Goal: Task Accomplishment & Management: Manage account settings

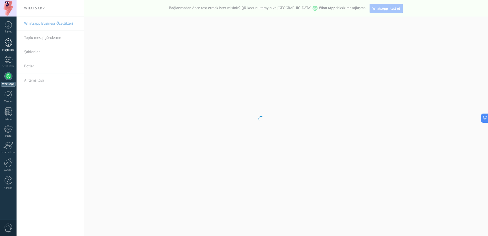
click at [10, 45] on div at bounding box center [9, 42] width 8 height 9
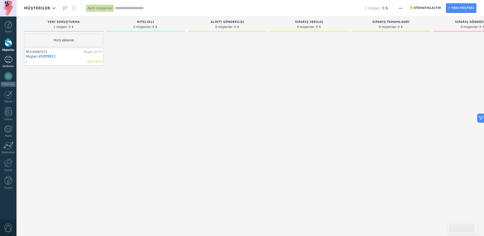
click at [10, 61] on div at bounding box center [8, 59] width 8 height 7
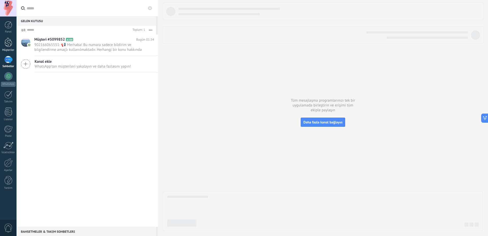
click at [9, 45] on div at bounding box center [9, 42] width 8 height 9
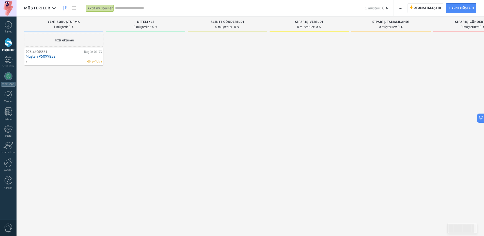
click at [38, 56] on link "Müşteri #5099852" at bounding box center [64, 56] width 76 height 4
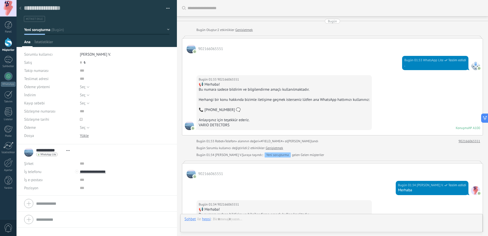
scroll to position [122, 0]
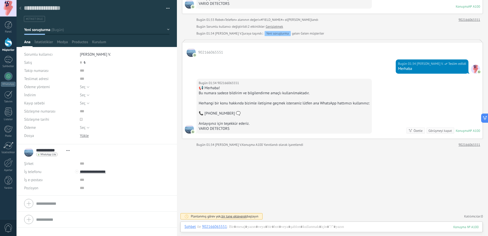
click at [6, 40] on div at bounding box center [9, 42] width 8 height 9
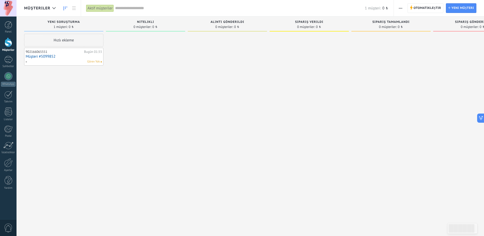
click at [134, 7] on input "text" at bounding box center [240, 8] width 250 height 5
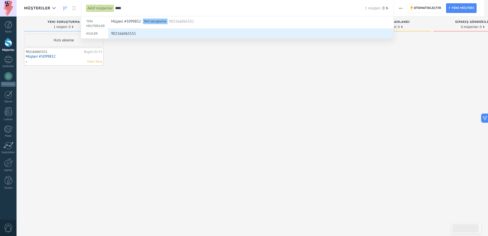
type input "****"
click at [190, 31] on div "902166065551" at bounding box center [250, 34] width 278 height 10
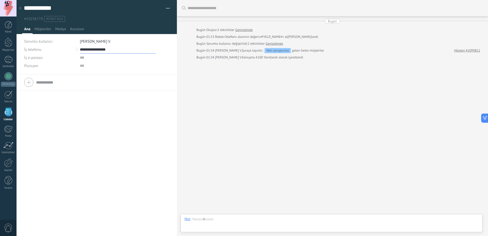
click at [105, 50] on input "**********" at bounding box center [118, 50] width 76 height 8
click at [101, 49] on input "**********" at bounding box center [118, 50] width 76 height 8
type input "**********"
click at [258, 77] on div "Arama Daha fazla yükle Bugün Bugün Oluştur: 2 etkinlikler Genişletmek Bugün 01:…" at bounding box center [332, 118] width 311 height 236
click at [168, 10] on button "button" at bounding box center [165, 9] width 7 height 8
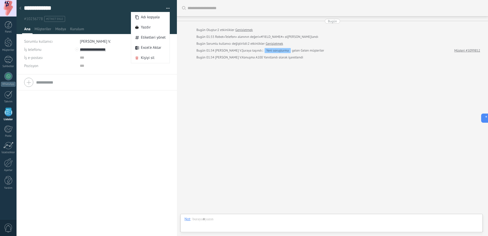
click at [168, 8] on div "**********" at bounding box center [97, 11] width 161 height 22
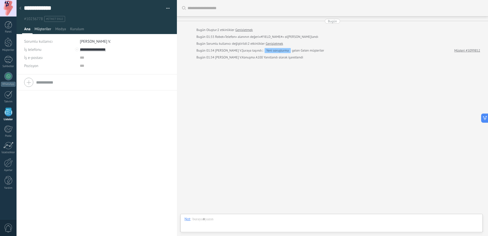
click at [46, 28] on span "Müşteriler" at bounding box center [43, 30] width 17 height 7
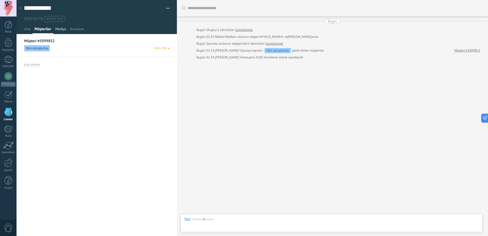
click at [56, 29] on span "Medya" at bounding box center [60, 30] width 11 height 7
click at [76, 31] on span "Kurulum" at bounding box center [77, 30] width 14 height 7
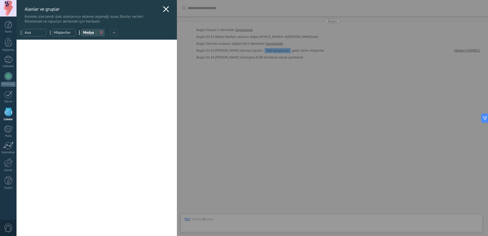
click at [165, 9] on icon at bounding box center [166, 9] width 6 height 6
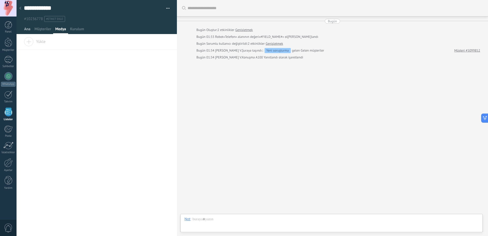
click at [30, 29] on span "Ana" at bounding box center [27, 30] width 6 height 7
click at [23, 7] on div at bounding box center [20, 9] width 7 height 10
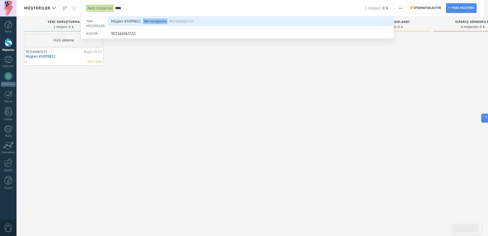
click at [127, 21] on span "Müşteri #5099852" at bounding box center [126, 21] width 30 height 9
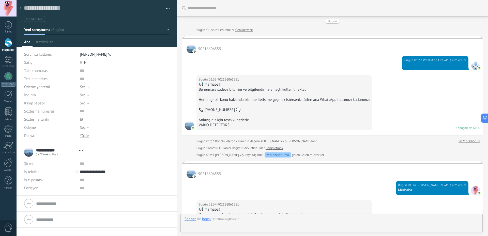
type textarea "**********"
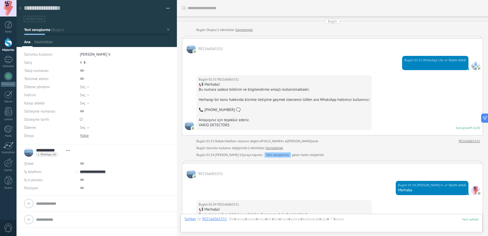
scroll to position [122, 0]
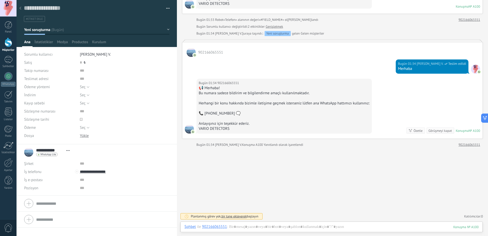
click at [46, 153] on div "WhatsApp Lite Mesaj gönder Sohbeti ayır" at bounding box center [47, 155] width 22 height 4
click at [53, 161] on div "Mesaj gönder" at bounding box center [53, 161] width 35 height 9
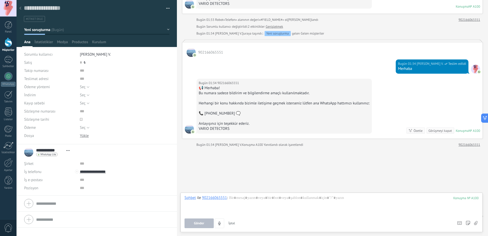
click at [52, 157] on div "**********" at bounding box center [48, 152] width 48 height 13
click at [66, 153] on div "WhatsApp Lite Mesaj gönder Sohbeti ayır" at bounding box center [54, 155] width 36 height 4
click at [67, 151] on span "Açık detaylar Adı kopyala Bağlantıyı Kaldır Ana bağlantı" at bounding box center [68, 151] width 8 height 4
click at [109, 152] on div "**********" at bounding box center [96, 152] width 145 height 13
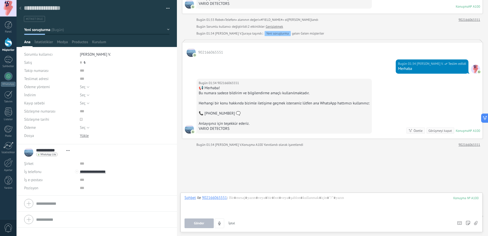
click at [232, 224] on span "İptal" at bounding box center [232, 223] width 7 height 4
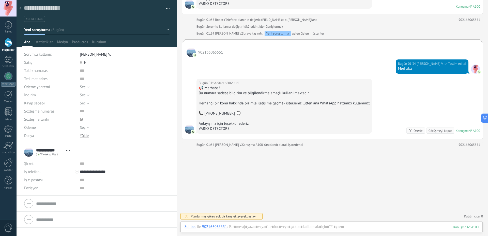
click at [234, 228] on div at bounding box center [332, 231] width 294 height 15
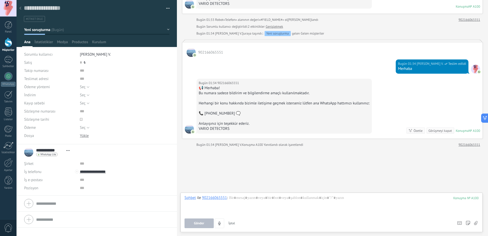
click at [235, 222] on button "İptal" at bounding box center [232, 224] width 11 height 10
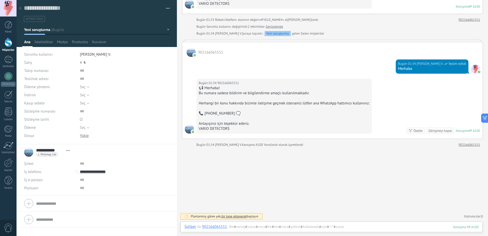
click at [235, 216] on span "bir tane ekleyerek" at bounding box center [233, 216] width 25 height 4
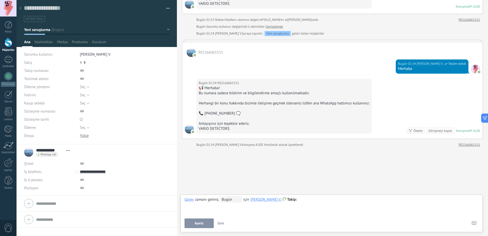
click at [229, 201] on span "Bugün" at bounding box center [231, 200] width 22 height 6
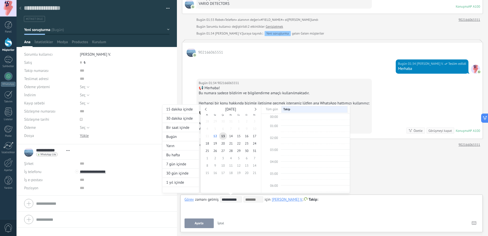
scroll to position [96, 0]
click at [174, 147] on div "Yarın" at bounding box center [180, 145] width 37 height 9
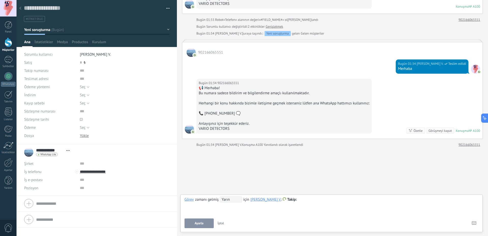
click at [308, 200] on div at bounding box center [332, 200] width 294 height 6
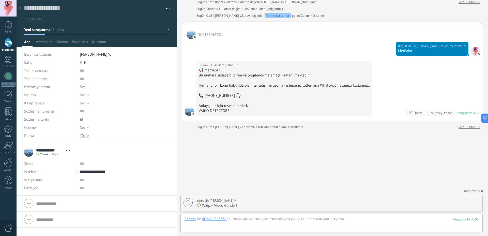
click at [197, 205] on span at bounding box center [198, 206] width 3 height 4
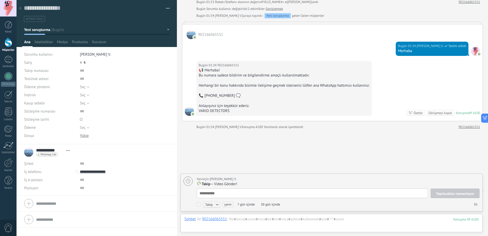
scroll to position [5, 0]
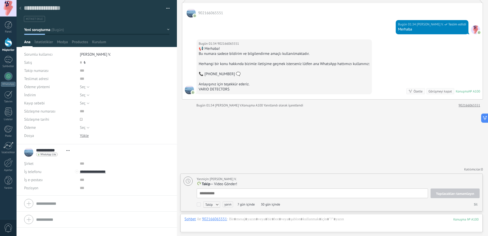
click at [299, 142] on div "Arama Daha fazla yükle Bugün Bugün Oluştur: 2 etkinlikler Genişletmek 902166065…" at bounding box center [332, 37] width 311 height 397
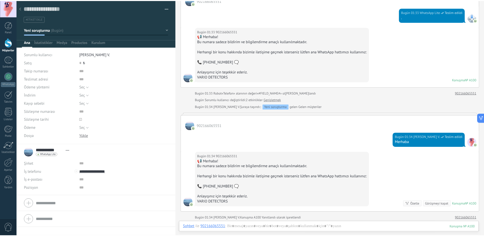
scroll to position [48, 0]
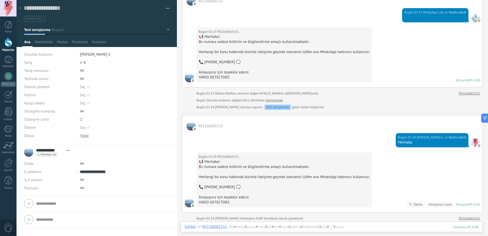
click at [9, 55] on div "Panel Müşteriler Sohbetler WhatsApp Satışlar" at bounding box center [8, 108] width 17 height 174
click at [12, 61] on div at bounding box center [8, 59] width 8 height 7
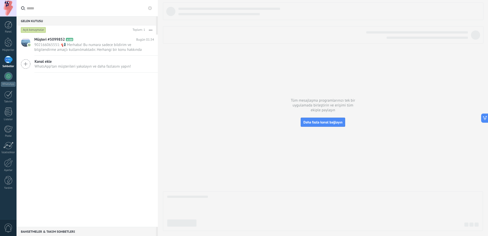
click at [36, 29] on div "Açık konuşmalar" at bounding box center [33, 30] width 25 height 6
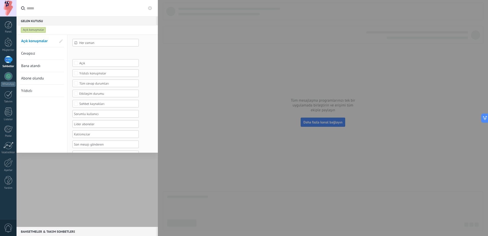
click at [67, 180] on div at bounding box center [87, 131] width 141 height 192
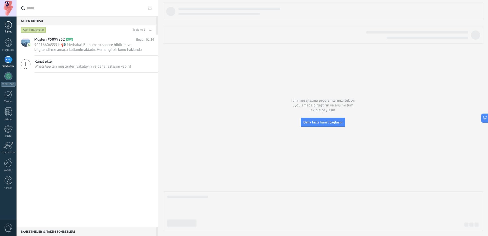
click at [6, 26] on div at bounding box center [9, 25] width 8 height 8
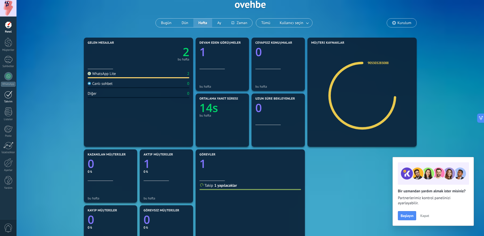
scroll to position [61, 0]
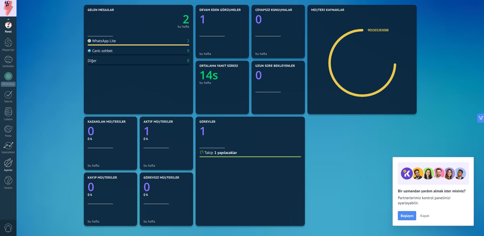
click at [12, 168] on link "Ayarlar" at bounding box center [8, 165] width 17 height 14
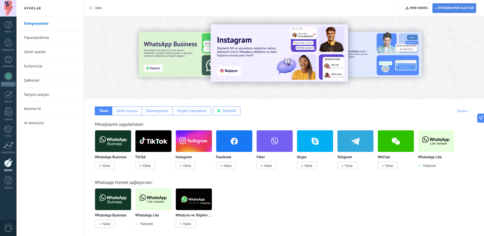
click at [452, 9] on span "Entegrasyon oluştur" at bounding box center [456, 8] width 36 height 4
type textarea "********"
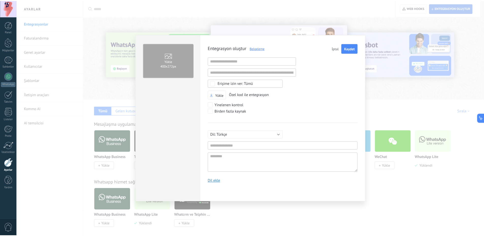
scroll to position [5, 0]
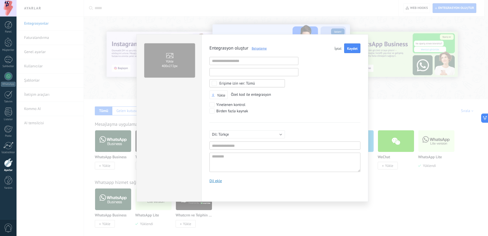
click at [259, 73] on input "text" at bounding box center [253, 72] width 89 height 8
click at [315, 91] on div "Yükle Özel kod ile entegrasyon" at bounding box center [284, 94] width 151 height 9
click at [263, 63] on input "text" at bounding box center [253, 61] width 89 height 8
click at [313, 79] on div "Entegrasyon oluştur Belgeleme İptal Kaydet Geçersiz URL Geçersiz URL Hiçbirini …" at bounding box center [284, 115] width 151 height 144
click at [180, 64] on label "Yükle 400х272px" at bounding box center [169, 60] width 51 height 34
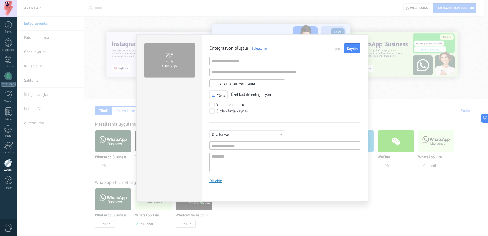
click at [0, 0] on input "Yükle 400х272px" at bounding box center [0, 0] width 0 height 0
click at [218, 93] on label "Yükle" at bounding box center [218, 95] width 13 height 5
click at [0, 0] on input "Yükle" at bounding box center [0, 0] width 0 height 0
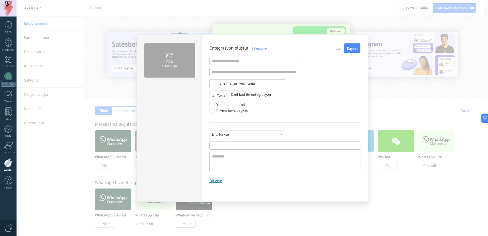
click at [240, 145] on input "text" at bounding box center [284, 146] width 151 height 8
click at [236, 163] on textarea at bounding box center [284, 162] width 151 height 19
click at [179, 161] on div "Yükle 400х272px" at bounding box center [169, 118] width 65 height 168
click at [235, 61] on input "text" at bounding box center [253, 61] width 89 height 8
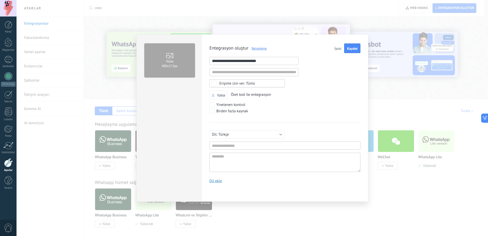
type input "**********"
click at [235, 146] on input "text" at bounding box center [284, 146] width 151 height 8
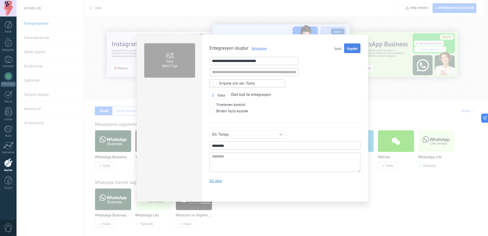
type input "********"
click at [351, 47] on span "Kaydet" at bounding box center [352, 49] width 11 height 4
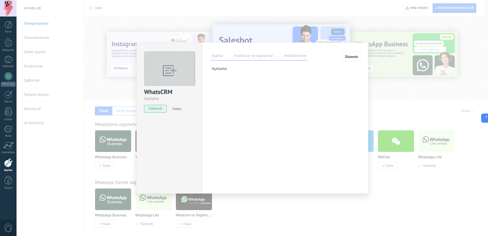
click at [250, 58] on label "Anahtarlar ve kapsamlar" at bounding box center [254, 56] width 42 height 7
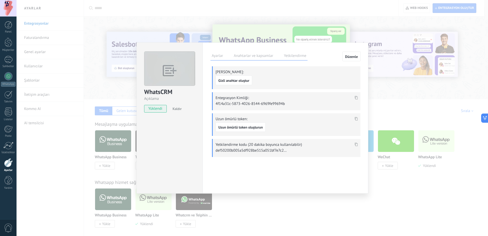
click at [239, 105] on p "4f14a31c-5873-4026-8544-6969fe99694b" at bounding box center [251, 103] width 71 height 5
click at [294, 52] on div "Ayarlar Anahtarlar ve kapsamlar Yetkilendirme" at bounding box center [258, 56] width 97 height 9
click at [295, 55] on label "Yetkilendirme" at bounding box center [295, 56] width 25 height 7
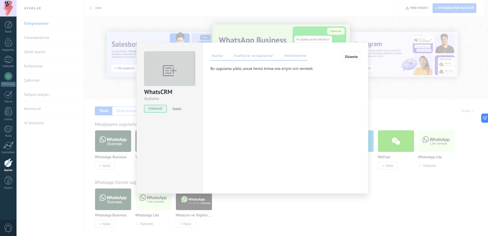
click at [216, 55] on label "Ayarlar" at bounding box center [217, 56] width 14 height 7
click at [405, 78] on div "WhatsCRM Açıklama yüklendi Kaldır Ayarlar Anahtarlar ve kapsamlar Yetkilendirme…" at bounding box center [253, 118] width 472 height 236
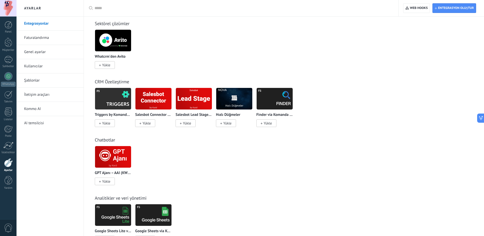
scroll to position [671, 0]
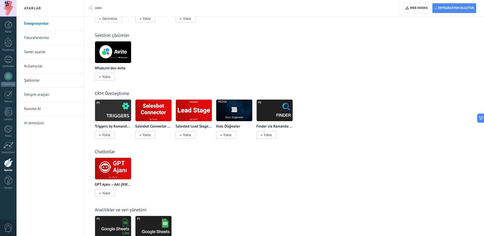
click at [117, 51] on img at bounding box center [113, 52] width 36 height 25
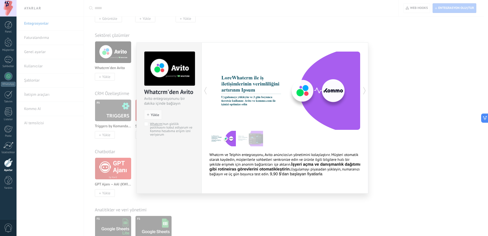
click at [253, 137] on img at bounding box center [250, 139] width 26 height 16
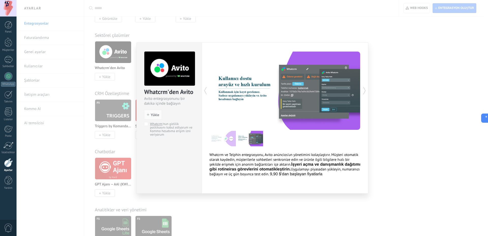
click at [445, 137] on div "Whatcrm'den Avito Avito entegrasyonunu bir dakika içinde bağlayın install Yükle…" at bounding box center [253, 118] width 472 height 236
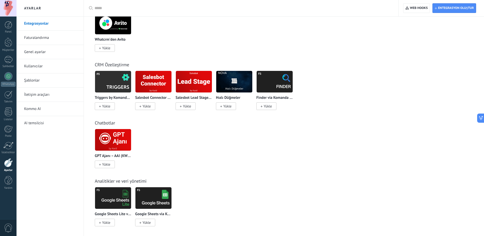
scroll to position [732, 0]
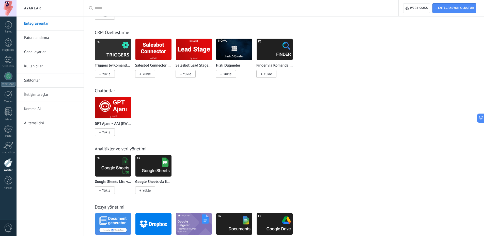
click at [123, 104] on img at bounding box center [113, 107] width 36 height 25
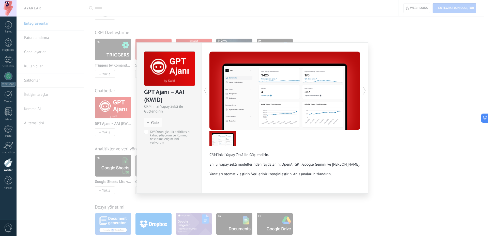
click at [386, 105] on div "GPT Ajanı – AAI (KWID) CRM'inizi Yapay Zekâ ile Güçlendirin install Yükle KWID …" at bounding box center [253, 118] width 472 height 236
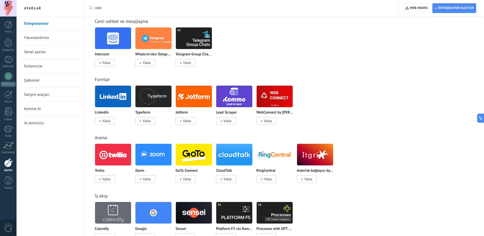
scroll to position [366, 0]
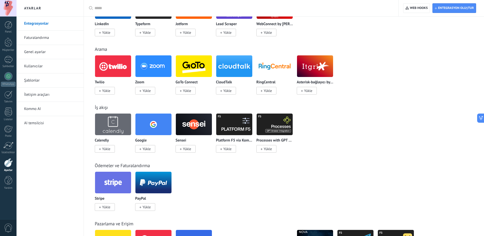
click at [287, 117] on img at bounding box center [275, 124] width 36 height 25
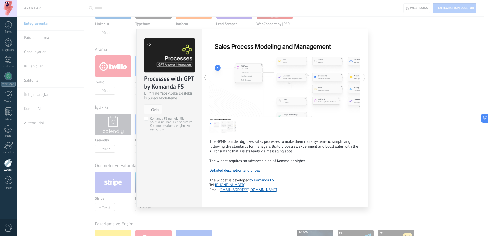
click at [425, 144] on div "Processes with GPT by Komanda F5 BPMN ile Yapay Zekâ Destekli İş Süreci Modelle…" at bounding box center [253, 118] width 472 height 236
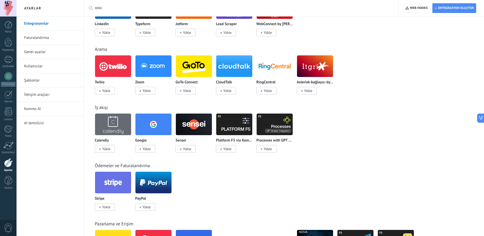
click at [183, 120] on img at bounding box center [194, 124] width 36 height 25
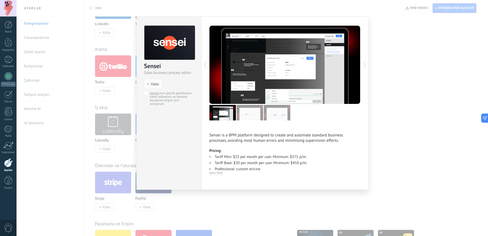
click at [401, 135] on div "Sensei Sales business process editor install [PERSON_NAME] 'nun gizlilik politi…" at bounding box center [253, 118] width 472 height 236
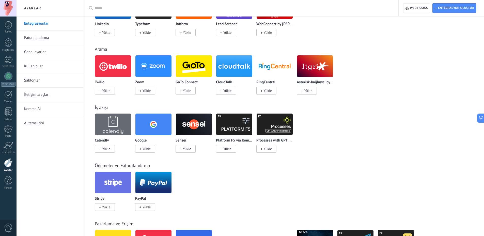
click at [151, 123] on img at bounding box center [153, 124] width 36 height 25
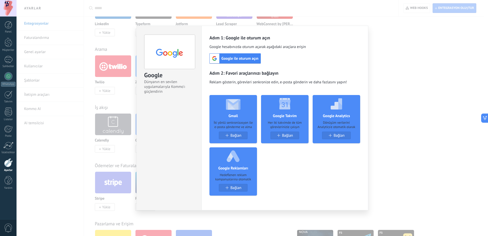
click at [73, 155] on div "Google Dünyanın en sevilen uygulamalarıyla Kommo'ı güçlendirin install Yükle Ad…" at bounding box center [253, 118] width 472 height 236
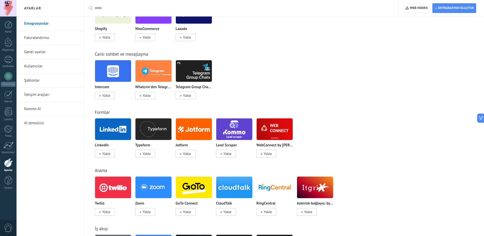
scroll to position [244, 0]
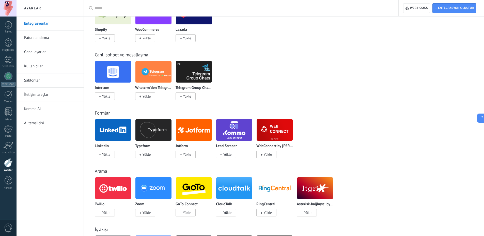
click at [275, 128] on img at bounding box center [275, 130] width 36 height 25
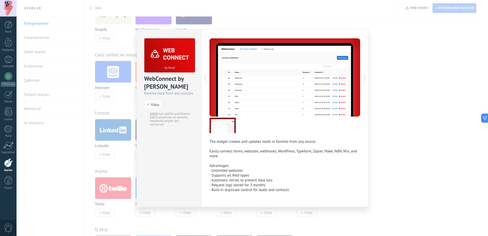
click at [262, 104] on div at bounding box center [247, 77] width 76 height 78
click at [397, 126] on div "WebConnect by KWID Receive data from any sources install Yükle KWID 'nun gizlil…" at bounding box center [253, 118] width 472 height 236
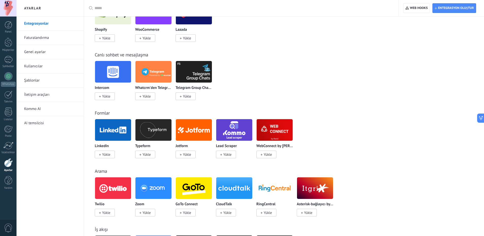
click at [236, 131] on img at bounding box center [234, 130] width 36 height 25
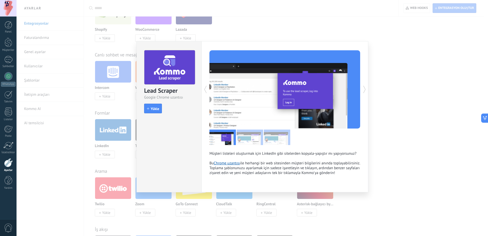
click at [243, 136] on img at bounding box center [250, 138] width 26 height 16
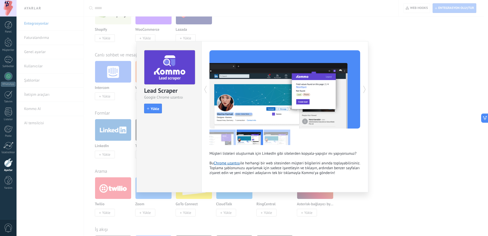
click at [275, 141] on img at bounding box center [277, 138] width 26 height 16
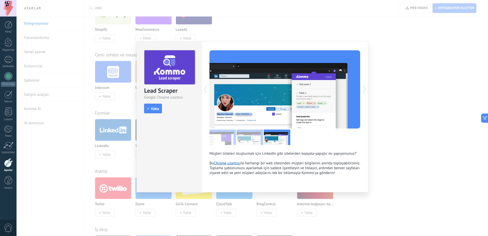
click at [223, 139] on img at bounding box center [222, 138] width 26 height 16
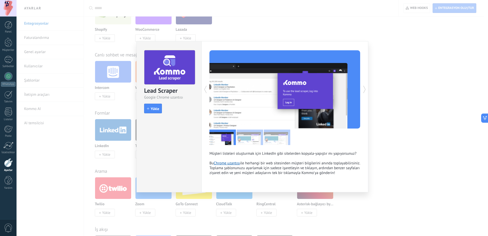
click at [406, 149] on div "Lead Scraper Google Chrome uzantısı install Yükle Müşteri listeleri oluşturmak …" at bounding box center [253, 118] width 472 height 236
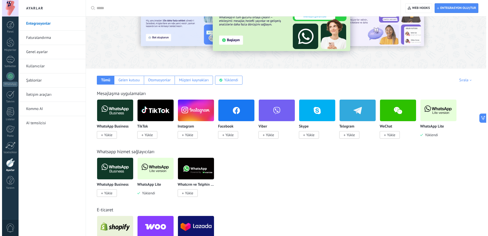
scroll to position [31, 0]
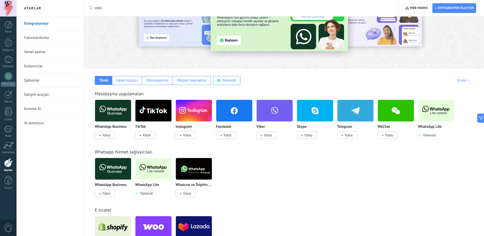
click at [418, 7] on span "Web hooks 0" at bounding box center [419, 8] width 18 height 4
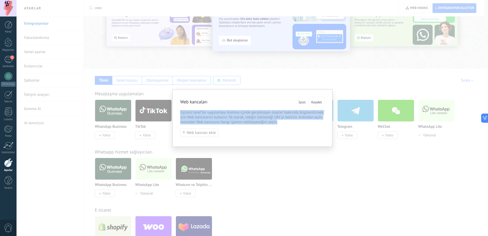
drag, startPoint x: 179, startPoint y: 112, endPoint x: 303, endPoint y: 121, distance: 124.6
click at [303, 121] on div "Web kancaları İptal Kaydet Üçüncü taraf bir uygulamayı Kommo içinde gerçekleşen…" at bounding box center [252, 118] width 160 height 58
click at [303, 121] on span "Üçüncü taraf bir uygulamayı Kommo içinde gerçekleşen olaylar hakkında bilgilend…" at bounding box center [252, 117] width 144 height 14
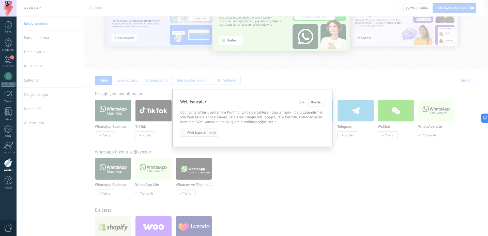
click at [214, 133] on span "Web kancası ekle" at bounding box center [201, 133] width 29 height 4
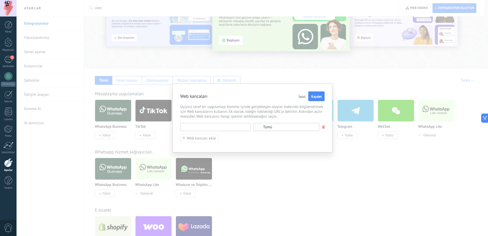
click at [218, 126] on input "text" at bounding box center [215, 127] width 70 height 8
type input "********"
click at [270, 128] on div "Tümü" at bounding box center [286, 125] width 66 height 8
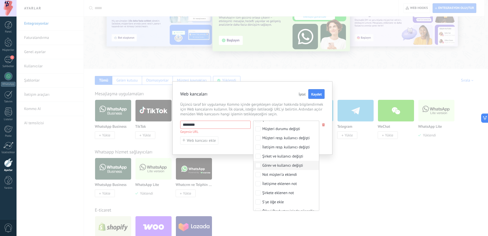
scroll to position [212, 0]
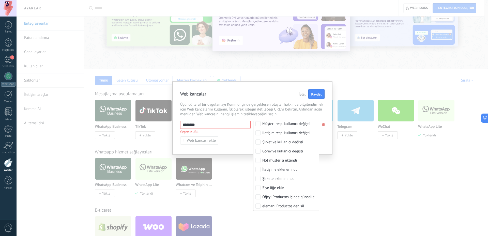
click at [88, 59] on div "Web kancaları İptal Kaydet Üçüncü taraf bir uygulamayı Kommo içinde gerçekleşen…" at bounding box center [253, 118] width 472 height 236
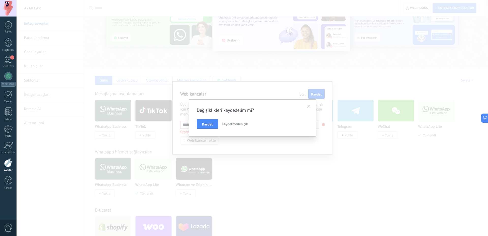
click at [5, 6] on div at bounding box center [8, 8] width 17 height 17
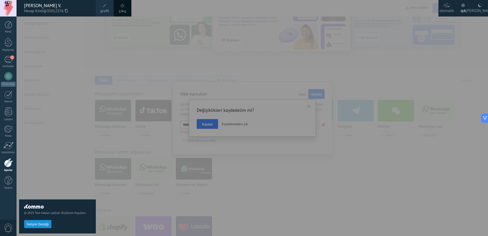
click at [105, 7] on span at bounding box center [105, 6] width 4 height 4
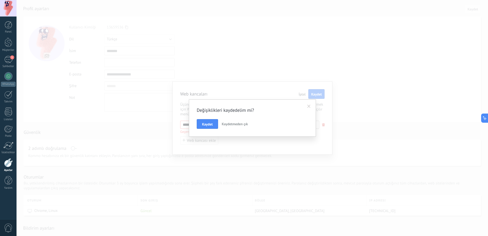
click at [233, 127] on button "Kaydetmeden çık" at bounding box center [235, 124] width 30 height 10
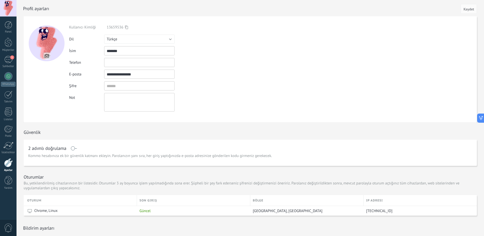
click at [132, 31] on div "**********" at bounding box center [141, 68] width 144 height 87
click at [133, 39] on button "Türkçe" at bounding box center [139, 39] width 70 height 9
click at [131, 49] on span "English" at bounding box center [137, 48] width 72 height 5
click at [469, 9] on span "Kaydet" at bounding box center [469, 9] width 11 height 4
click at [9, 57] on div "1" at bounding box center [8, 59] width 8 height 7
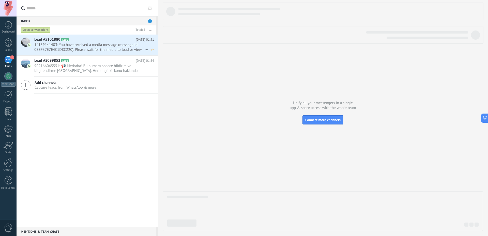
click at [88, 44] on span "14159141403: You have received a media message (message id: 0BEF37E7E4C1D8C220)…" at bounding box center [89, 47] width 110 height 10
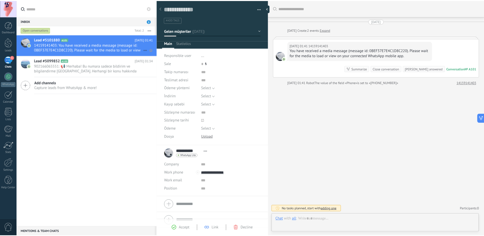
scroll to position [8, 0]
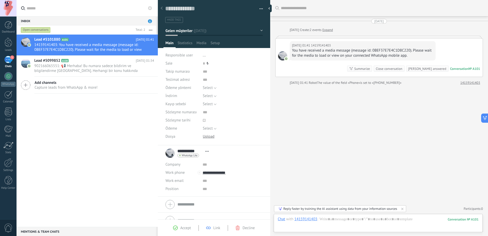
click at [340, 47] on div "Today 01:41 14159141403" at bounding box center [363, 45] width 142 height 5
click at [370, 68] on div "Summarize" at bounding box center [362, 68] width 16 height 5
click at [11, 164] on div at bounding box center [8, 162] width 9 height 9
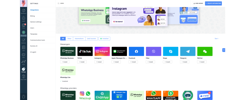
scroll to position [31, 0]
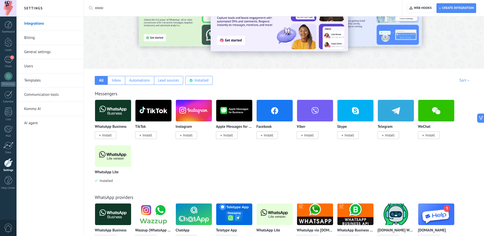
click at [156, 120] on img at bounding box center [153, 110] width 36 height 25
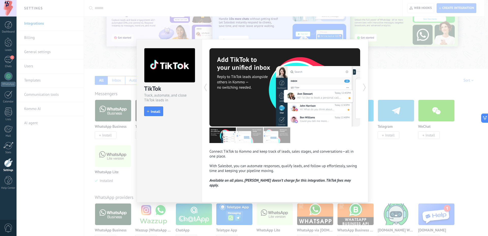
type textarea "**********"
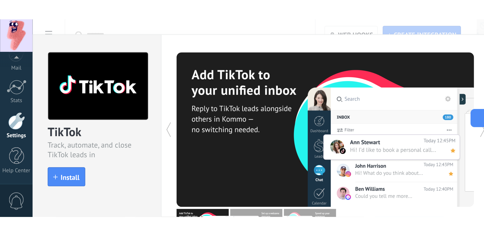
scroll to position [0, 0]
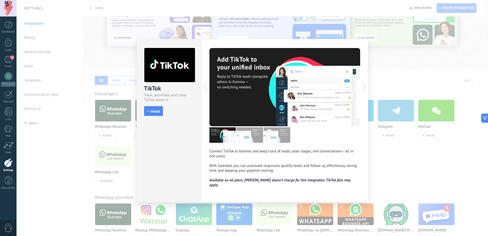
click at [110, 124] on div "TikTok Track, automate, and close TikTok leads in Kommo install Install Connect…" at bounding box center [253, 118] width 472 height 236
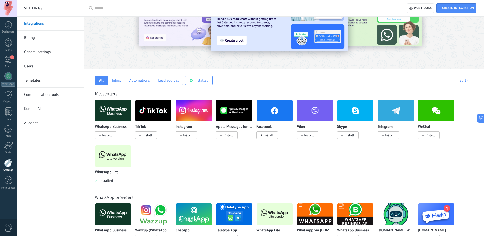
scroll to position [122, 0]
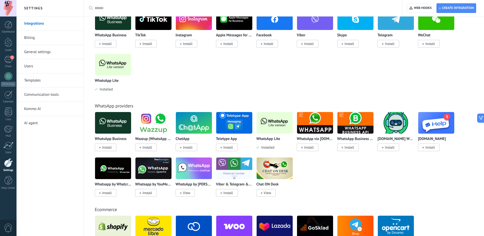
click at [188, 120] on img at bounding box center [194, 123] width 36 height 25
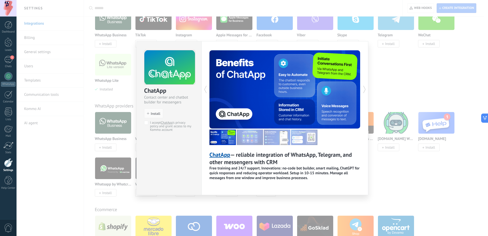
click at [255, 143] on img at bounding box center [250, 138] width 26 height 16
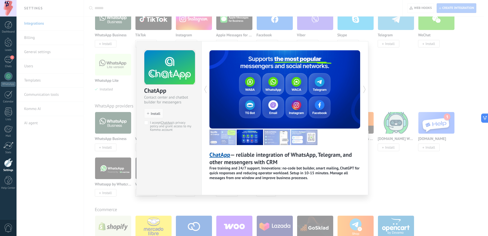
click at [279, 136] on img at bounding box center [277, 138] width 26 height 16
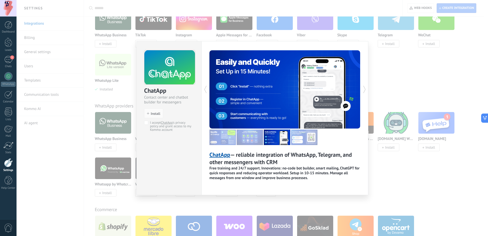
click at [320, 109] on div at bounding box center [323, 89] width 76 height 78
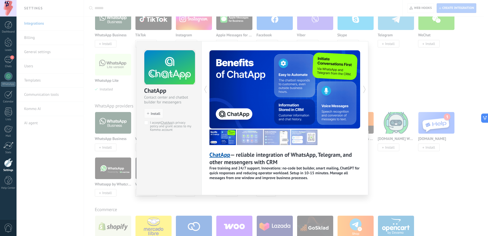
click at [308, 135] on img at bounding box center [304, 138] width 26 height 16
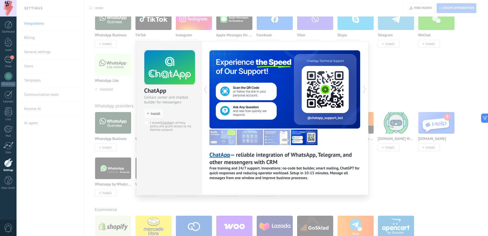
click at [120, 98] on div "ChatApp Contact center and chatbot builder for messengers install Install I acc…" at bounding box center [253, 118] width 472 height 236
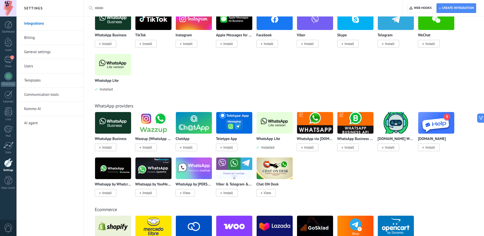
click at [146, 123] on img at bounding box center [153, 123] width 36 height 25
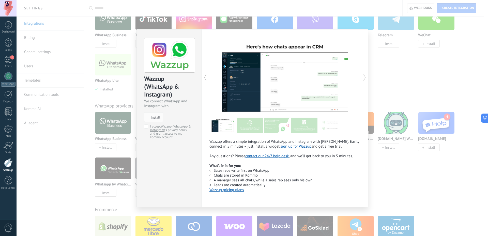
click at [319, 80] on div at bounding box center [323, 77] width 76 height 78
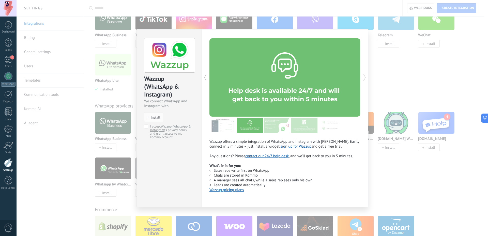
click at [228, 128] on img at bounding box center [222, 126] width 26 height 16
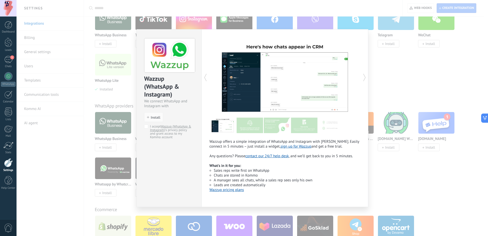
click at [365, 77] on icon at bounding box center [364, 77] width 5 height 10
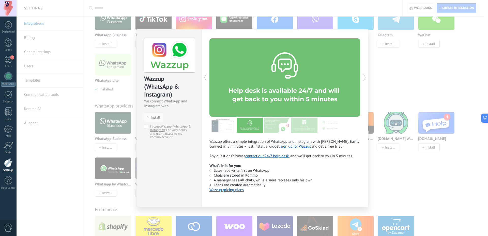
click at [365, 77] on icon at bounding box center [364, 77] width 5 height 10
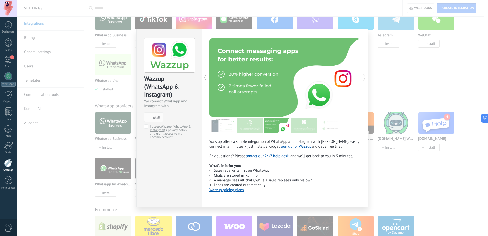
click at [365, 77] on icon at bounding box center [364, 77] width 5 height 10
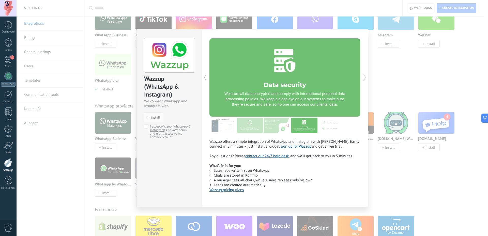
click at [365, 77] on icon at bounding box center [364, 77] width 5 height 10
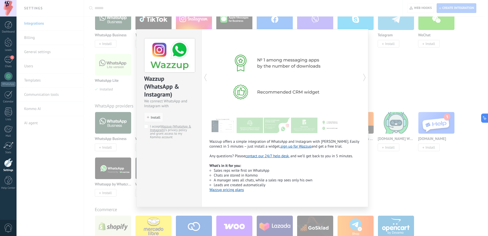
click at [122, 106] on div "Wazzup (WhatsApp & Instagram) We connect WhatsApp and Instagram with Kommo inst…" at bounding box center [253, 118] width 472 height 236
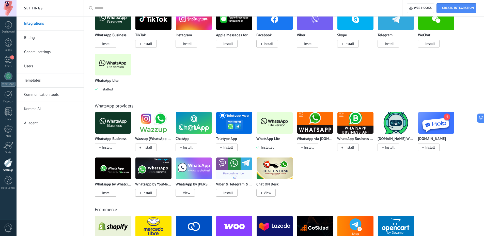
click at [275, 163] on img at bounding box center [275, 168] width 36 height 25
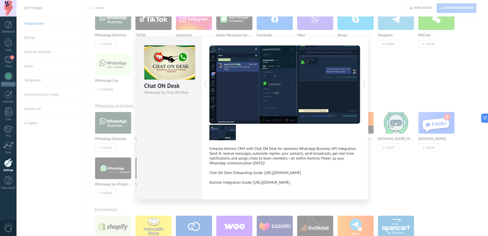
click at [378, 155] on div "Chat ON Desk Whatsapp by Chat ON Desk Enhance Kommo CRM with Chat ON Desk for s…" at bounding box center [253, 118] width 472 height 236
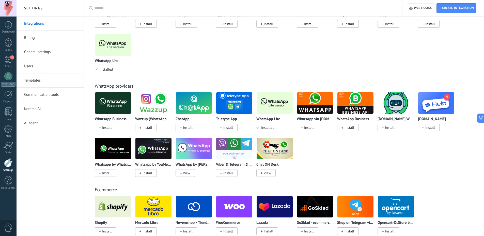
scroll to position [153, 0]
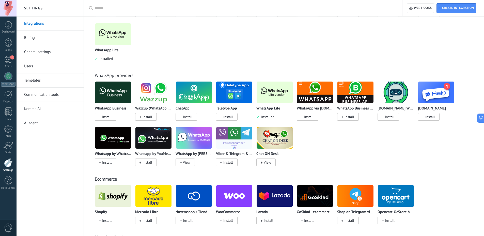
click at [280, 131] on img at bounding box center [275, 138] width 36 height 25
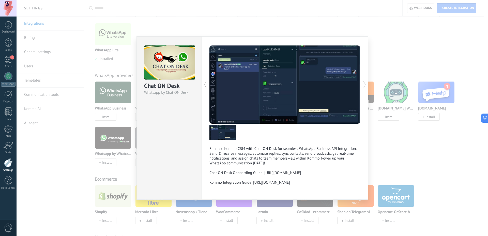
click at [412, 139] on div "Chat ON Desk Whatsapp by Chat ON Desk Enhance Kommo CRM with Chat ON Desk for s…" at bounding box center [253, 118] width 472 height 236
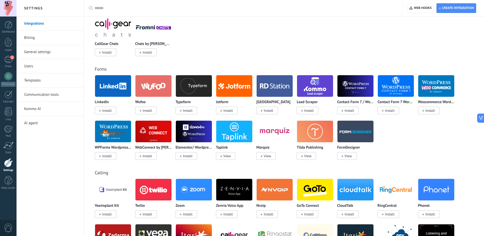
scroll to position [427, 0]
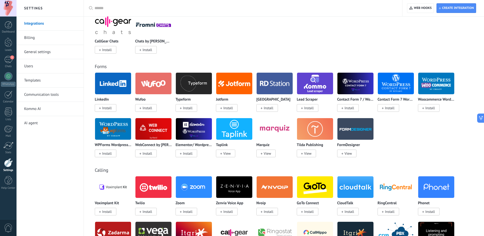
click at [435, 90] on img at bounding box center [436, 83] width 36 height 25
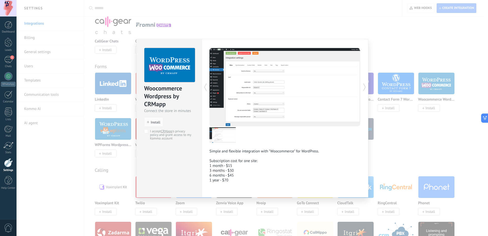
click at [409, 130] on div "Woocommerce Wordpress by CRMapp Connect the store in minutes install Install I …" at bounding box center [253, 118] width 472 height 236
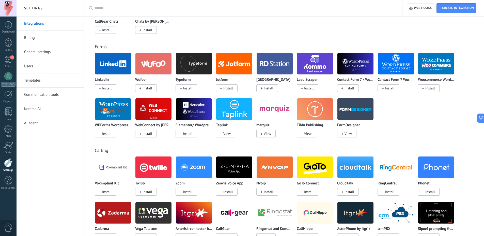
scroll to position [458, 0]
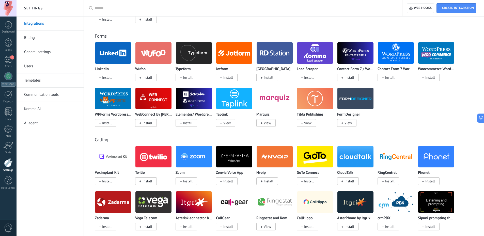
click at [205, 101] on img at bounding box center [194, 98] width 36 height 25
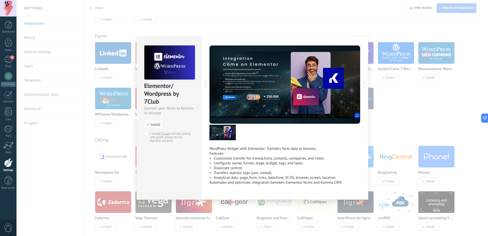
click at [363, 85] on icon at bounding box center [364, 85] width 5 height 10
click at [364, 86] on icon at bounding box center [364, 85] width 5 height 10
click at [123, 127] on div "Elementor/ Wordpress by 7Club Connect your forms to Kommo in minutes install In…" at bounding box center [253, 118] width 472 height 236
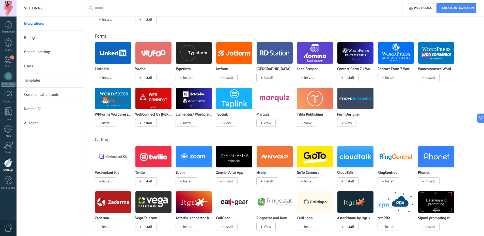
scroll to position [519, 0]
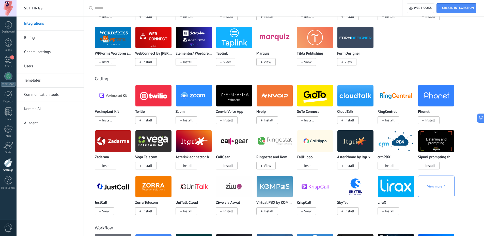
click at [435, 189] on span "View more" at bounding box center [437, 187] width 18 height 22
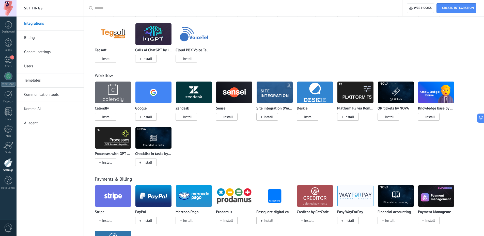
scroll to position [722, 0]
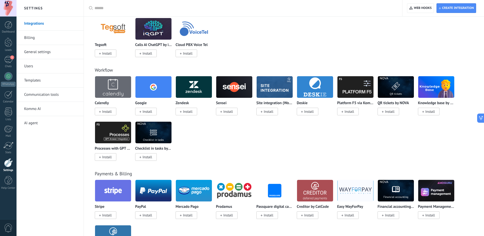
click at [160, 138] on img at bounding box center [153, 132] width 36 height 25
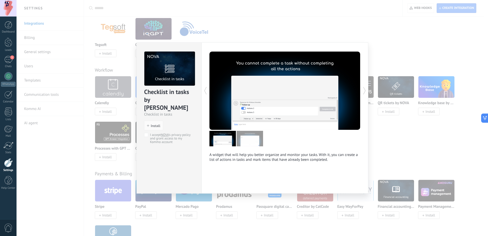
click at [247, 138] on img at bounding box center [250, 139] width 26 height 16
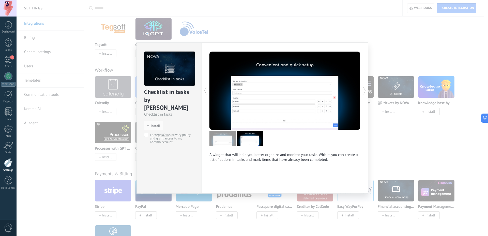
click at [396, 150] on div "Checklist in tasks by NOVA Checklist in tasks install Install I accept NOVA 's …" at bounding box center [253, 118] width 472 height 236
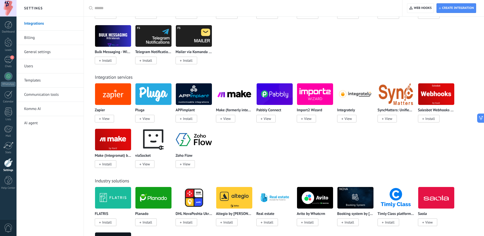
scroll to position [1027, 0]
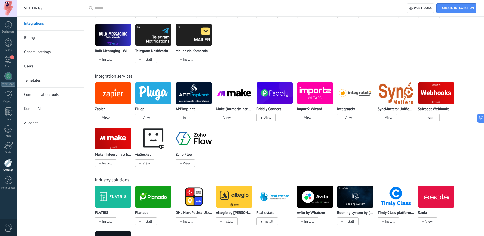
click at [113, 94] on img at bounding box center [113, 93] width 36 height 25
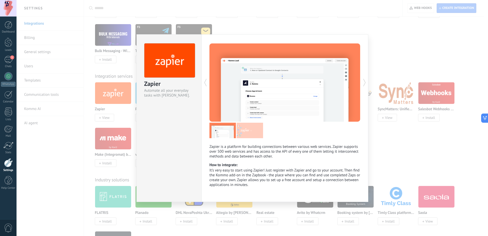
click at [245, 125] on img at bounding box center [250, 131] width 26 height 16
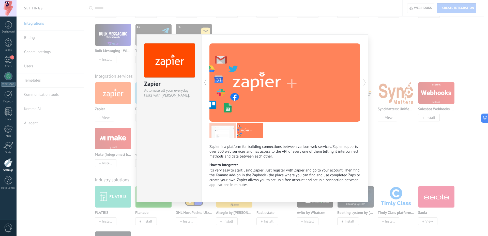
click at [224, 132] on img at bounding box center [222, 131] width 26 height 16
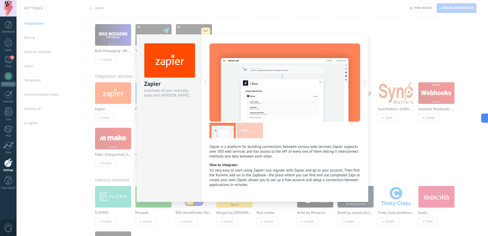
click at [255, 103] on div at bounding box center [247, 82] width 76 height 78
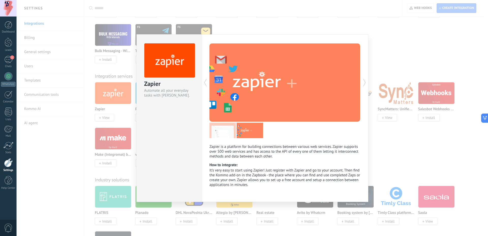
click at [203, 132] on div "Zapier is a platform for building connections between various web services. Zap…" at bounding box center [285, 118] width 167 height 168
click at [215, 135] on img at bounding box center [222, 131] width 26 height 16
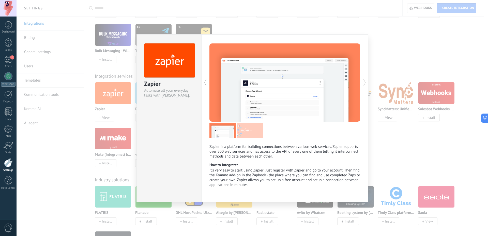
click at [393, 140] on div "Zapier Automate all your everyday tasks with Zapier. Zapier is a platform for b…" at bounding box center [253, 118] width 472 height 236
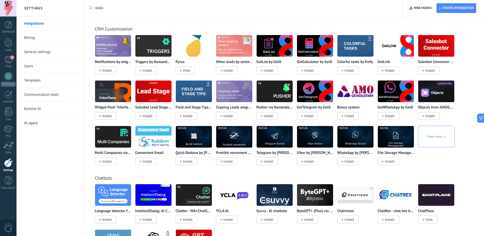
scroll to position [1271, 0]
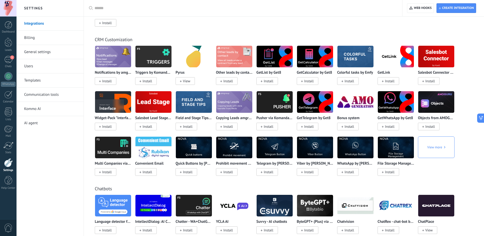
click at [435, 149] on span "View more" at bounding box center [437, 148] width 18 height 22
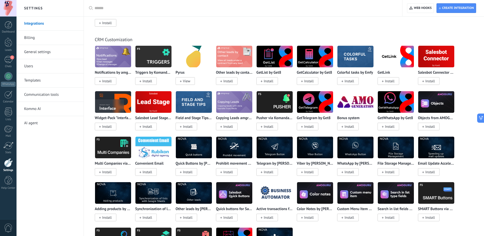
click at [113, 63] on img at bounding box center [113, 56] width 36 height 25
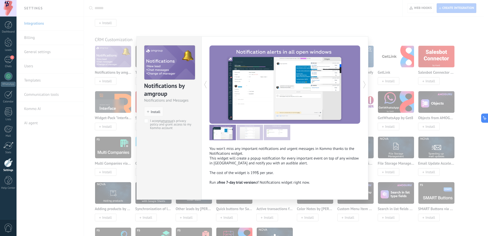
click at [126, 142] on div "Notifications by amgroup Notifications and Messages install Install I accept am…" at bounding box center [253, 118] width 472 height 236
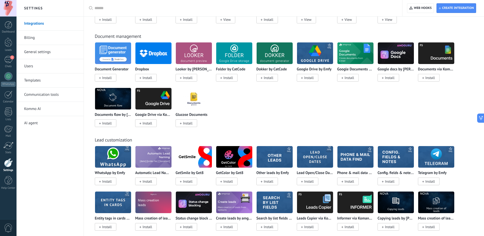
scroll to position [1759, 0]
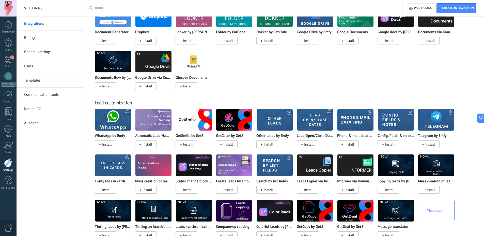
click at [130, 119] on img at bounding box center [113, 120] width 36 height 25
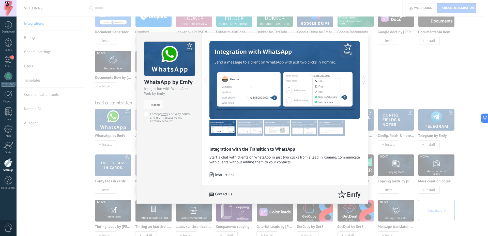
click at [253, 130] on img at bounding box center [250, 128] width 26 height 16
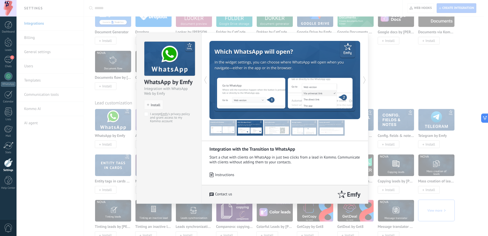
click at [277, 130] on img at bounding box center [277, 128] width 26 height 16
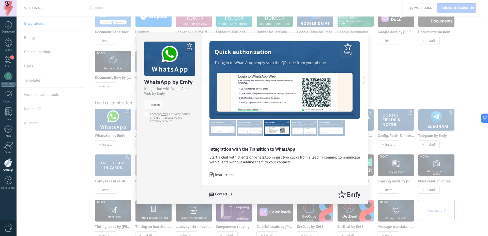
click at [308, 129] on img at bounding box center [304, 128] width 26 height 16
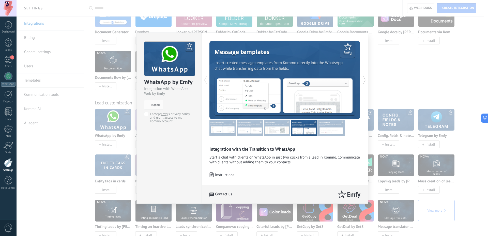
click at [328, 131] on img at bounding box center [331, 128] width 26 height 16
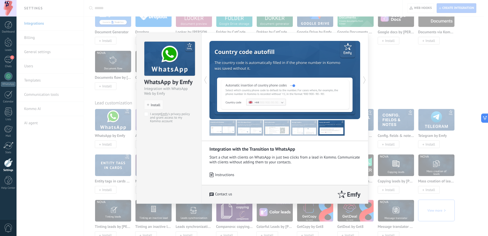
click at [97, 152] on div "WhatsApp by Emfy Integration with WhatsApp Web by Emfy install Install I accept…" at bounding box center [253, 118] width 472 height 236
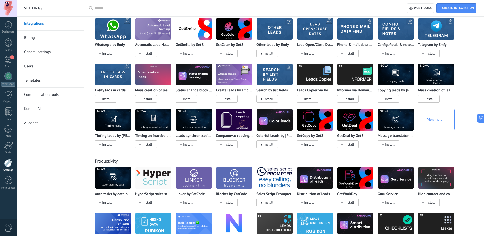
scroll to position [1851, 0]
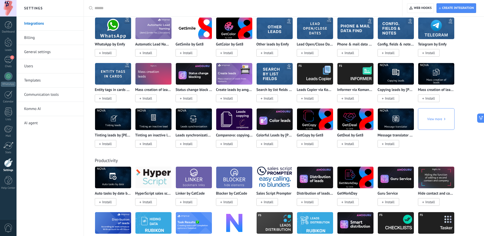
click at [280, 120] on img at bounding box center [275, 119] width 36 height 25
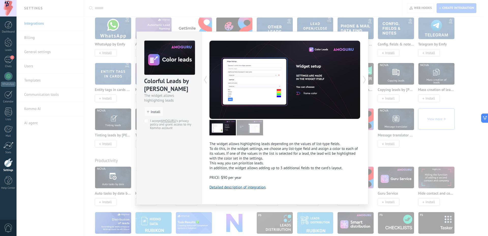
click at [425, 137] on div "Colorful Leads by AMOGURU The widget allows highlighting leads install Install …" at bounding box center [253, 118] width 472 height 236
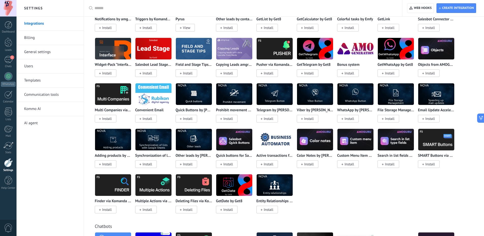
scroll to position [1271, 0]
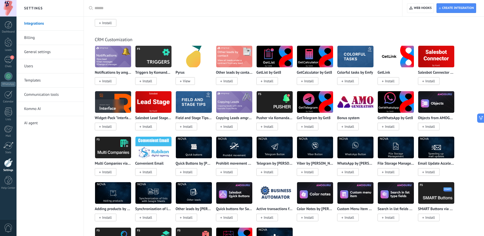
click at [397, 99] on img at bounding box center [396, 102] width 36 height 25
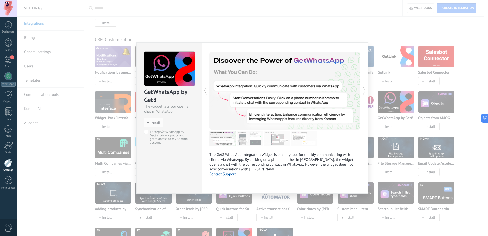
click at [248, 141] on img at bounding box center [250, 139] width 26 height 16
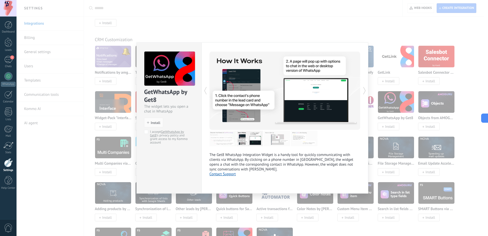
click at [276, 140] on img at bounding box center [277, 139] width 26 height 16
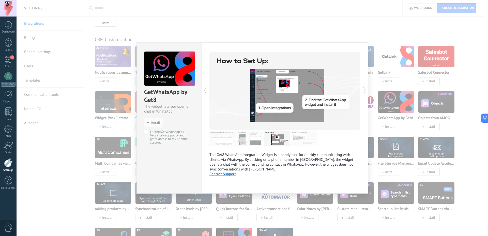
click at [270, 140] on img at bounding box center [277, 139] width 26 height 16
click at [252, 140] on img at bounding box center [250, 139] width 26 height 16
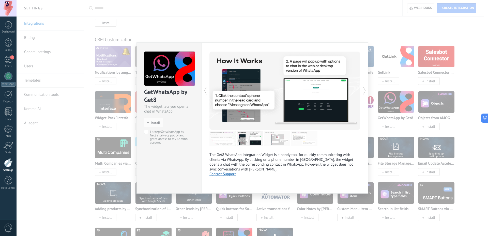
click at [297, 138] on img at bounding box center [304, 139] width 26 height 16
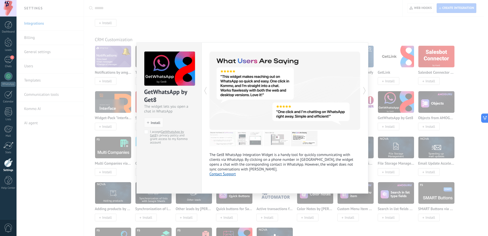
click at [309, 140] on img at bounding box center [304, 139] width 26 height 16
click at [474, 136] on div "GetWhatsApp by Get8 The widget lets you open a chat in WhatsApp install Install…" at bounding box center [253, 118] width 472 height 236
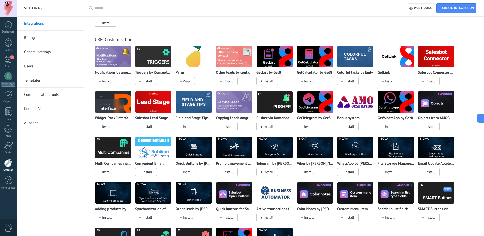
click at [391, 98] on img at bounding box center [396, 102] width 36 height 25
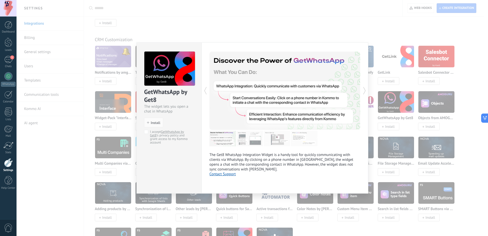
click at [99, 148] on div "GetWhatsApp by Get8 The widget lets you open a chat in WhatsApp install Install…" at bounding box center [253, 118] width 472 height 236
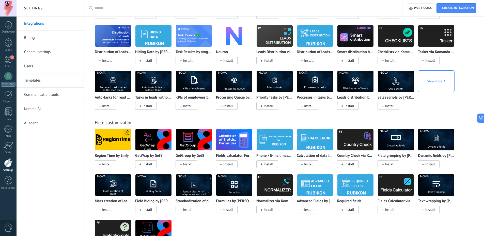
scroll to position [2125, 0]
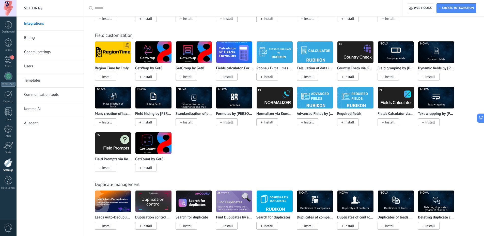
click at [280, 99] on img at bounding box center [275, 97] width 36 height 25
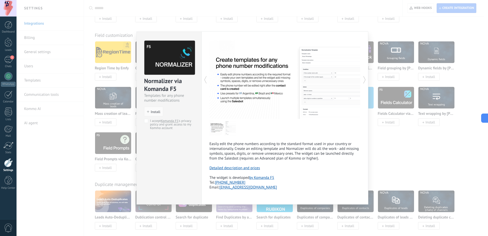
click at [393, 167] on div "Normalizer via Komanda F5 Templates for any phone number modifications install …" at bounding box center [253, 118] width 472 height 236
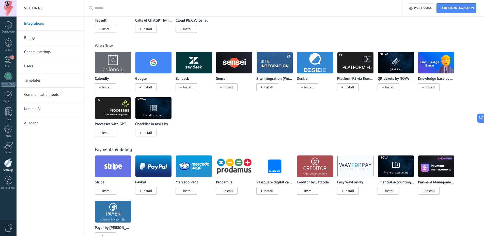
scroll to position [0, 0]
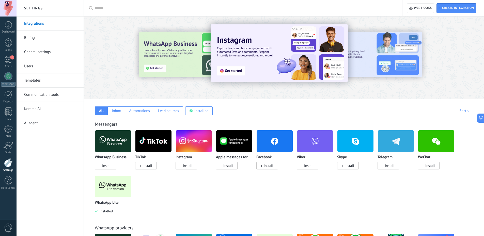
click at [464, 110] on div "Sort" at bounding box center [466, 111] width 12 height 5
click at [464, 138] on div "Most popular" at bounding box center [459, 137] width 28 height 9
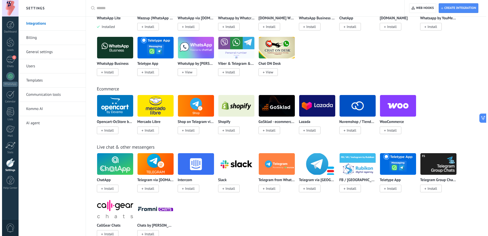
scroll to position [244, 0]
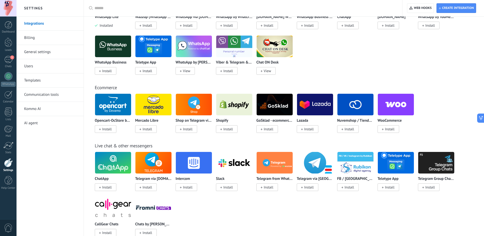
click at [402, 96] on img at bounding box center [396, 104] width 36 height 25
click at [401, 107] on img at bounding box center [396, 104] width 36 height 25
click at [394, 109] on img at bounding box center [396, 104] width 36 height 25
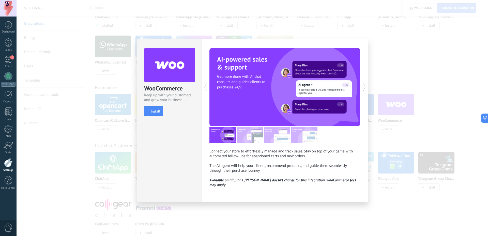
click at [222, 133] on img at bounding box center [222, 135] width 26 height 16
click at [245, 134] on img at bounding box center [250, 135] width 26 height 16
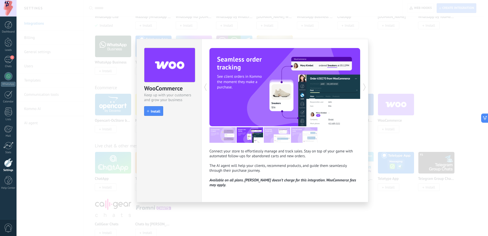
click at [274, 140] on img at bounding box center [277, 135] width 26 height 16
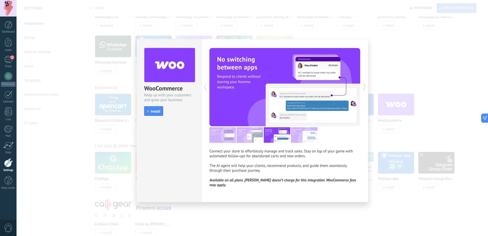
click at [306, 138] on img at bounding box center [304, 135] width 26 height 16
